Goal: Contribute content

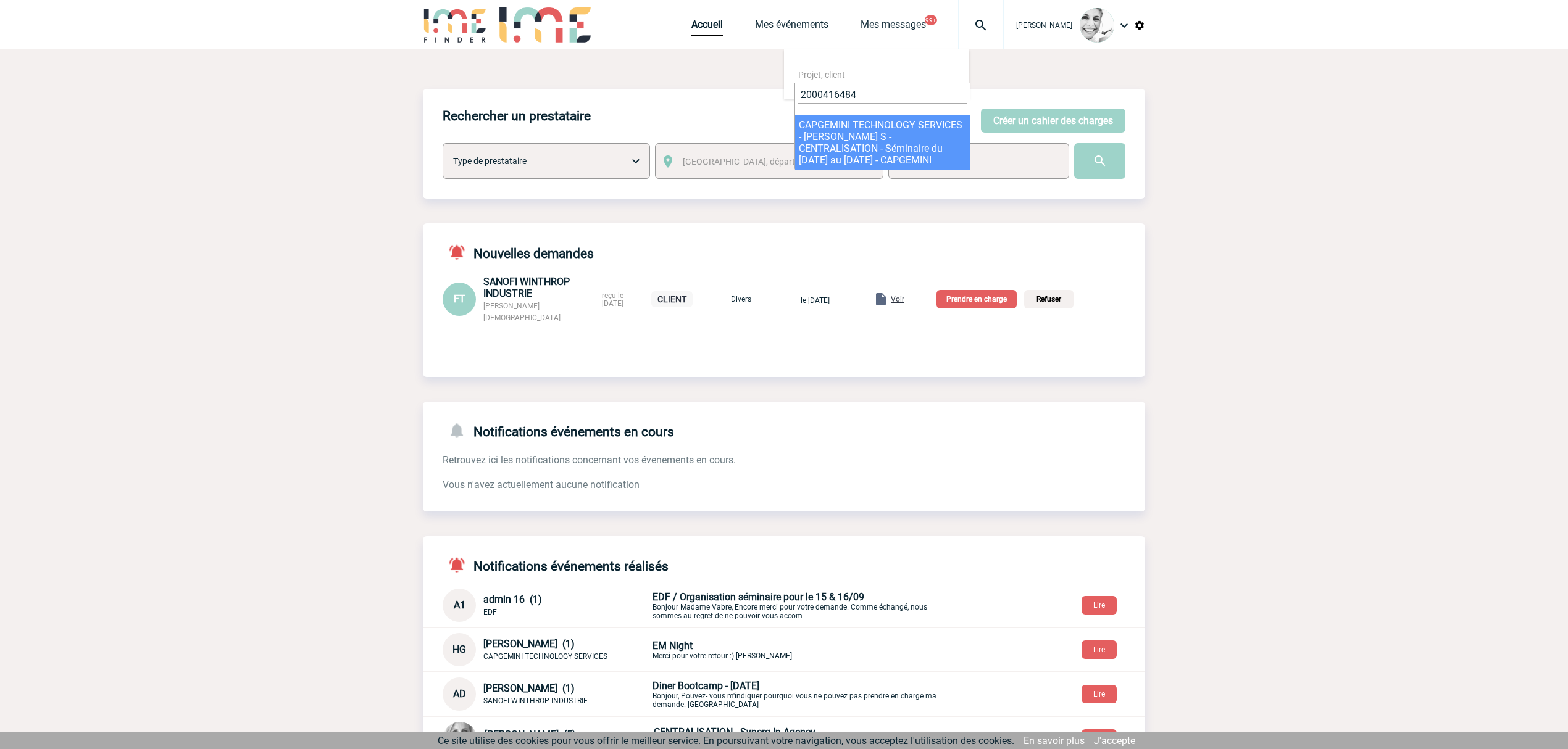
type input "2000416484"
select select "15985"
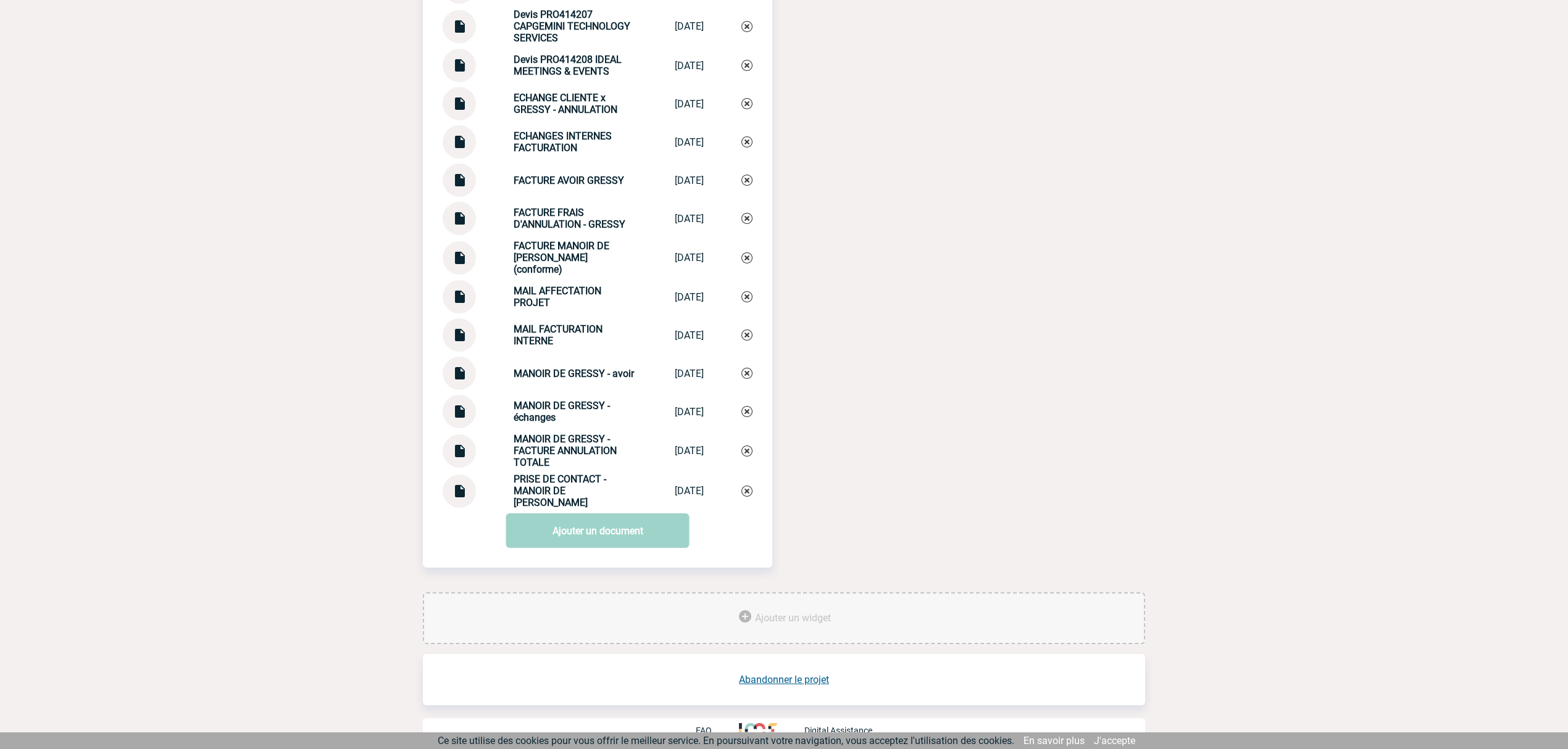
scroll to position [1670, 0]
click at [561, 516] on link "Ajouter un document" at bounding box center [598, 529] width 184 height 35
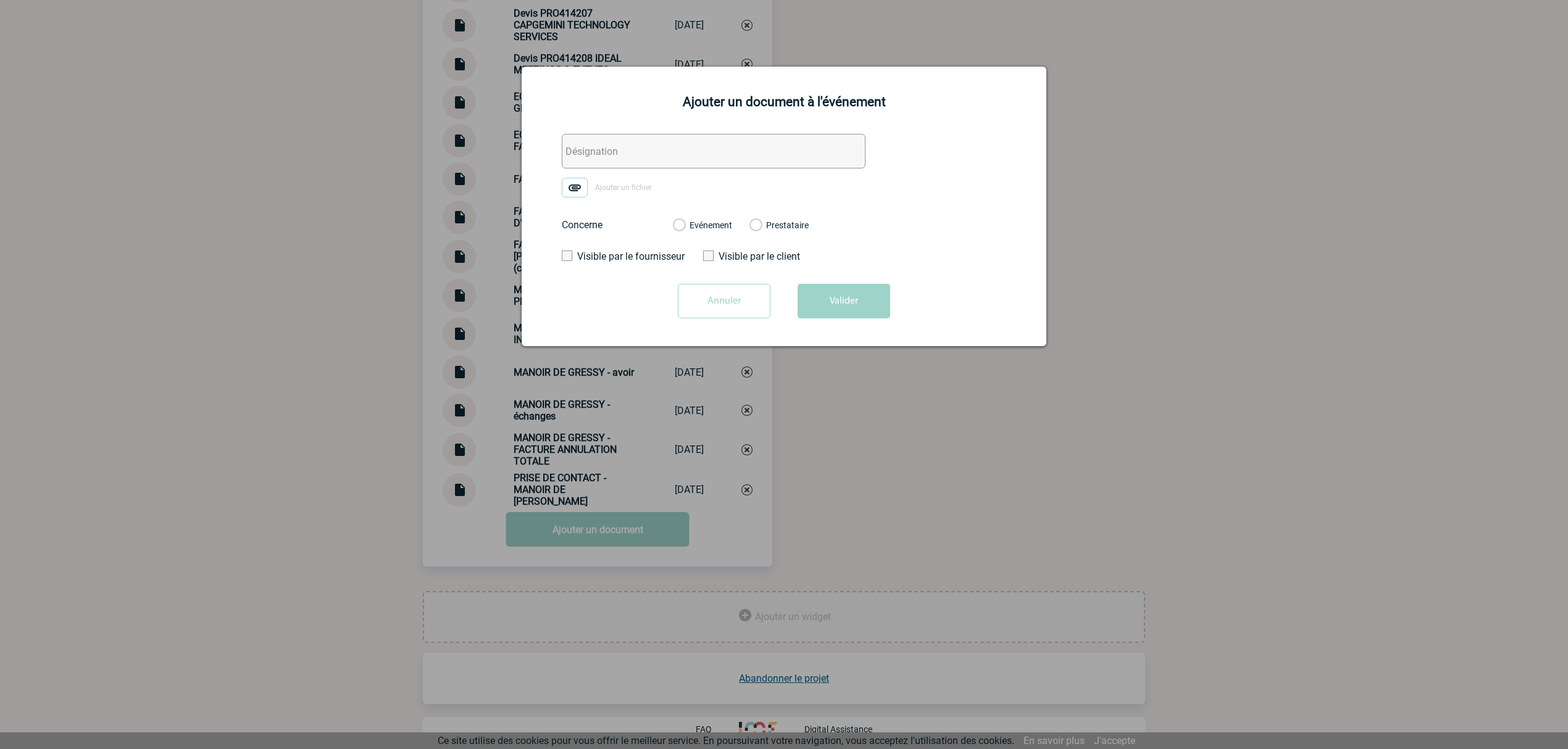
click at [631, 159] on input "text" at bounding box center [713, 151] width 304 height 35
click at [584, 194] on img at bounding box center [575, 187] width 26 height 20
click at [0, 0] on input "Ajouter un fichier" at bounding box center [0, 0] width 0 height 0
click at [685, 227] on label "Evénement" at bounding box center [679, 226] width 12 height 11
click at [0, 0] on input "Evénement" at bounding box center [0, 0] width 0 height 0
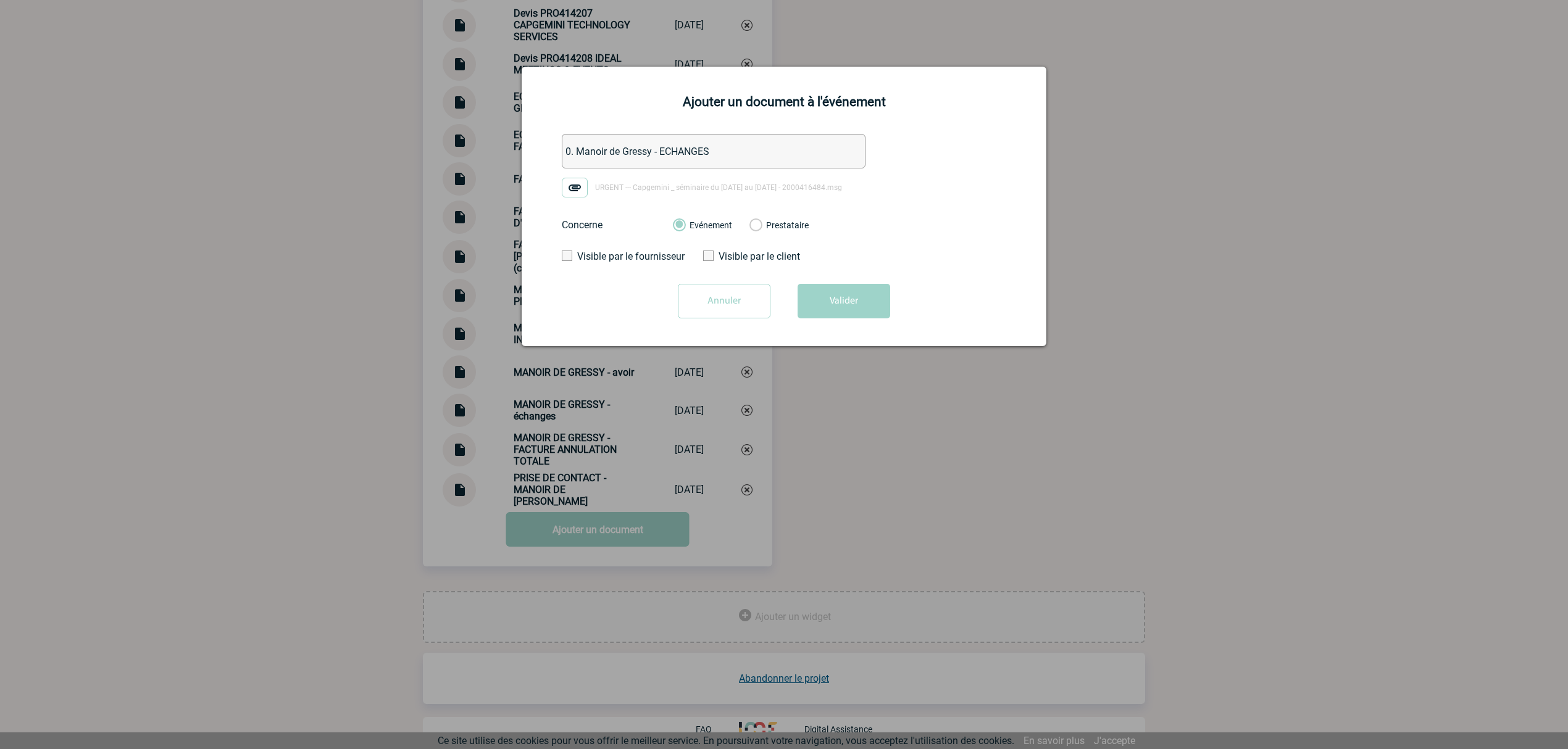
click at [746, 161] on input "0. Manoir de Gressy - ECHANGES" at bounding box center [713, 151] width 304 height 35
type input "0. Manoir de Gressy - ECHANGES Paiement"
click at [821, 287] on button "Valider" at bounding box center [844, 301] width 92 height 35
